Goal: Task Accomplishment & Management: Use online tool/utility

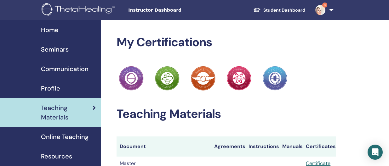
click at [63, 49] on span "Seminars" at bounding box center [55, 49] width 28 height 9
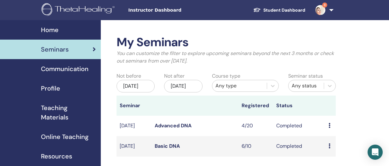
click at [329, 128] on icon at bounding box center [329, 125] width 2 height 5
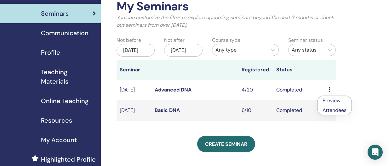
scroll to position [38, 0]
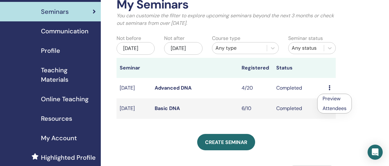
click at [217, 97] on td "Advanced DNA" at bounding box center [194, 88] width 87 height 20
click at [320, 96] on td "Completed" at bounding box center [299, 88] width 52 height 20
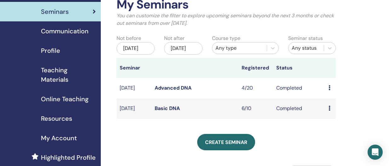
click at [328, 90] on icon at bounding box center [329, 87] width 2 height 5
click at [328, 99] on link "Preview" at bounding box center [330, 99] width 18 height 7
